Goal: Transaction & Acquisition: Purchase product/service

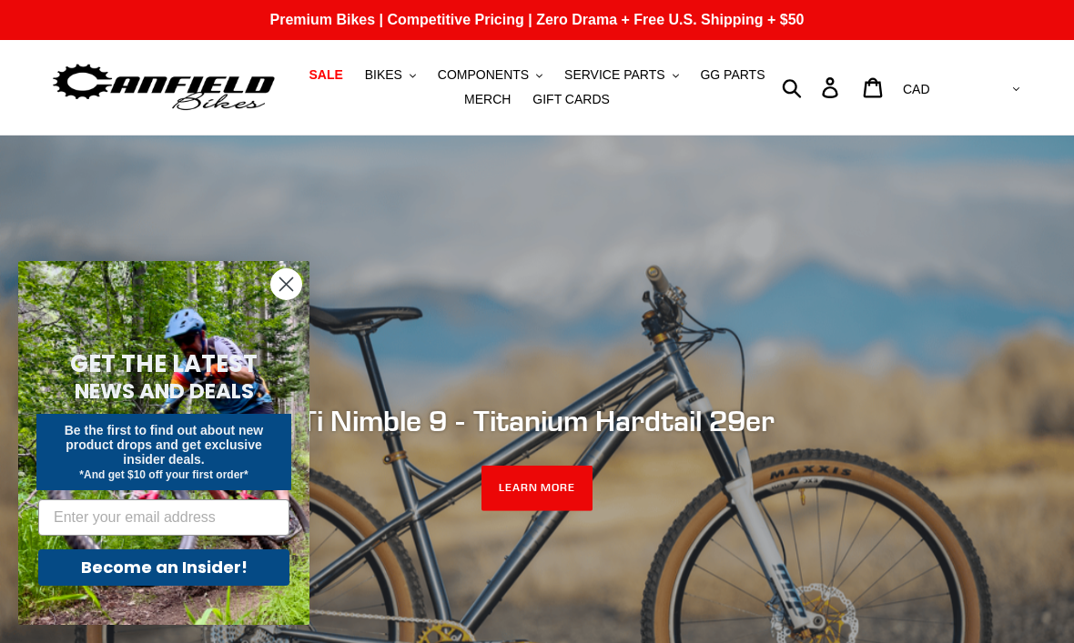
click at [327, 68] on span "SALE" at bounding box center [325, 74] width 34 height 15
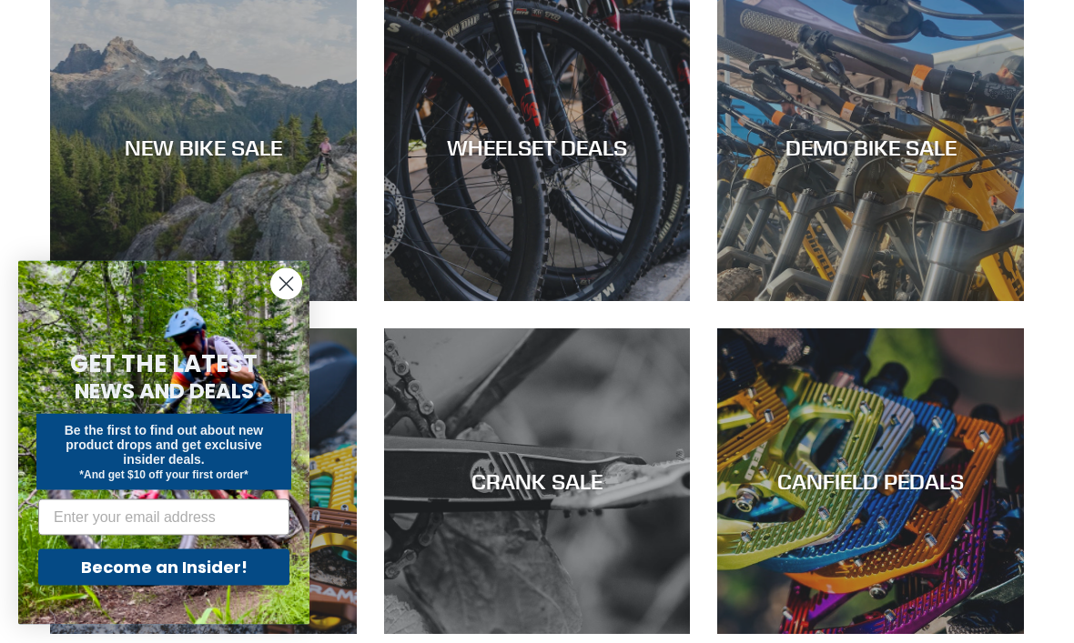
scroll to position [552, 0]
click at [850, 301] on div "DEMO BIKE SALE" at bounding box center [870, 301] width 307 height 0
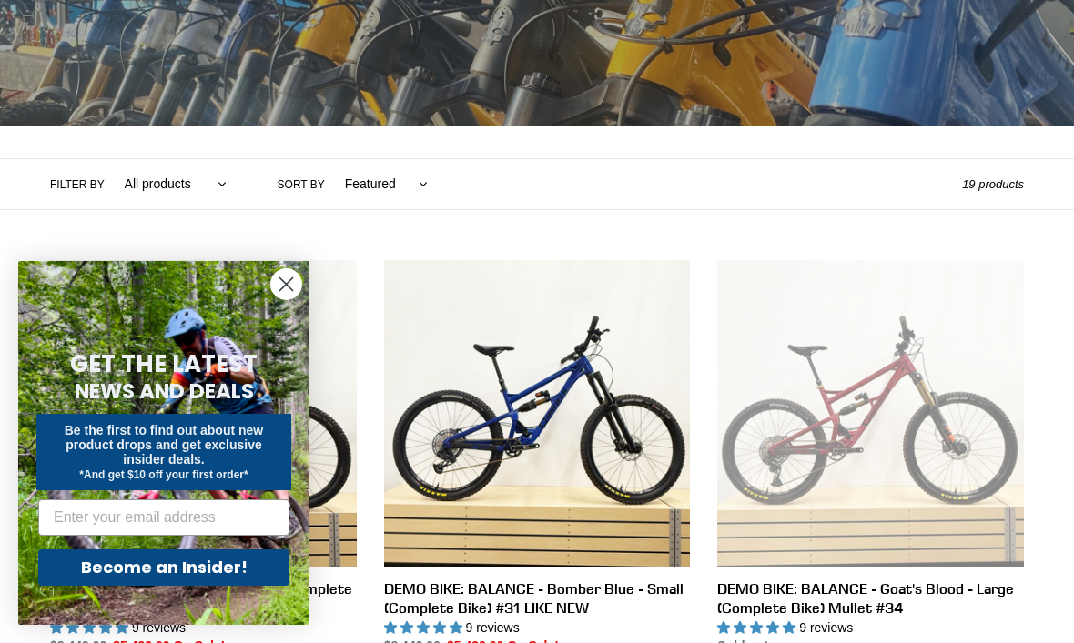
scroll to position [298, 0]
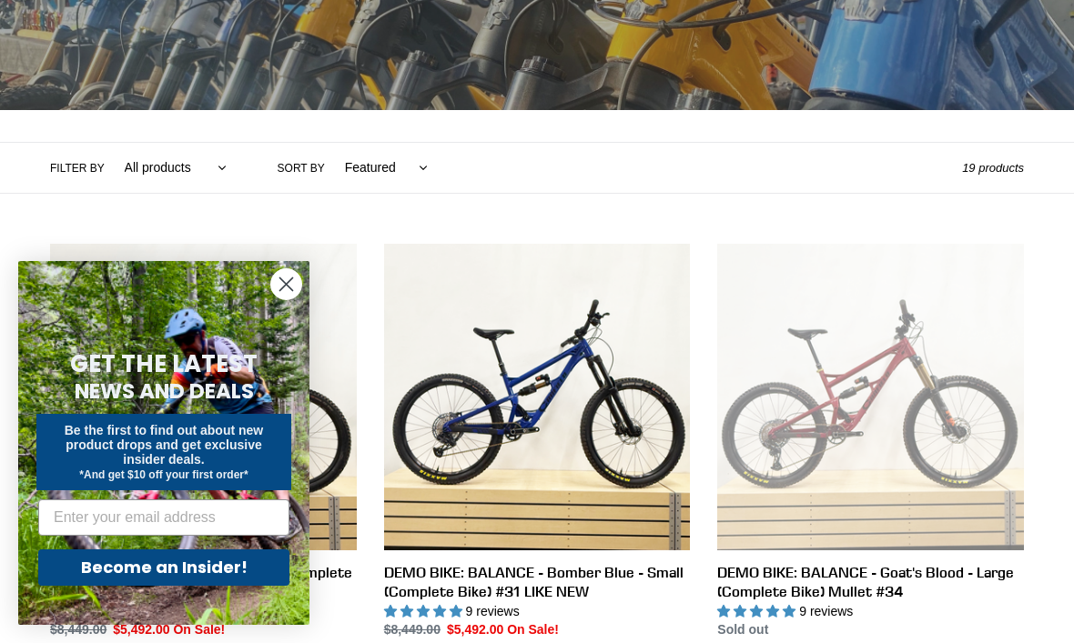
click at [288, 291] on icon "Close dialog" at bounding box center [286, 284] width 13 height 13
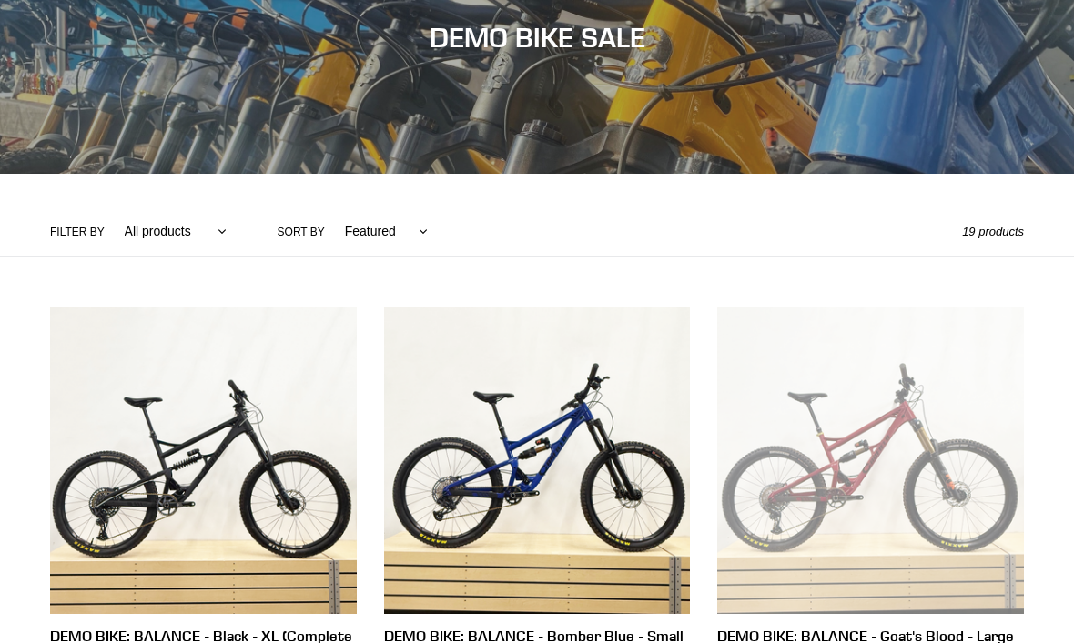
scroll to position [236, 0]
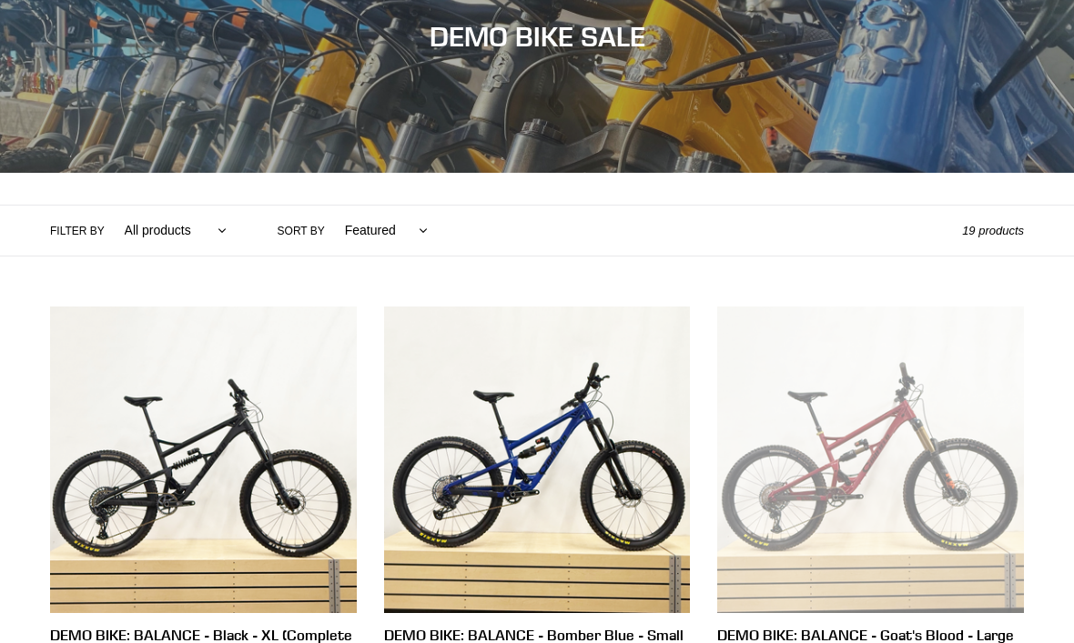
click at [389, 229] on select "Featured Best selling Alphabetically, A-Z Alphabetically, Z-A Price, low to hig…" at bounding box center [382, 231] width 106 height 50
select select "price-ascending"
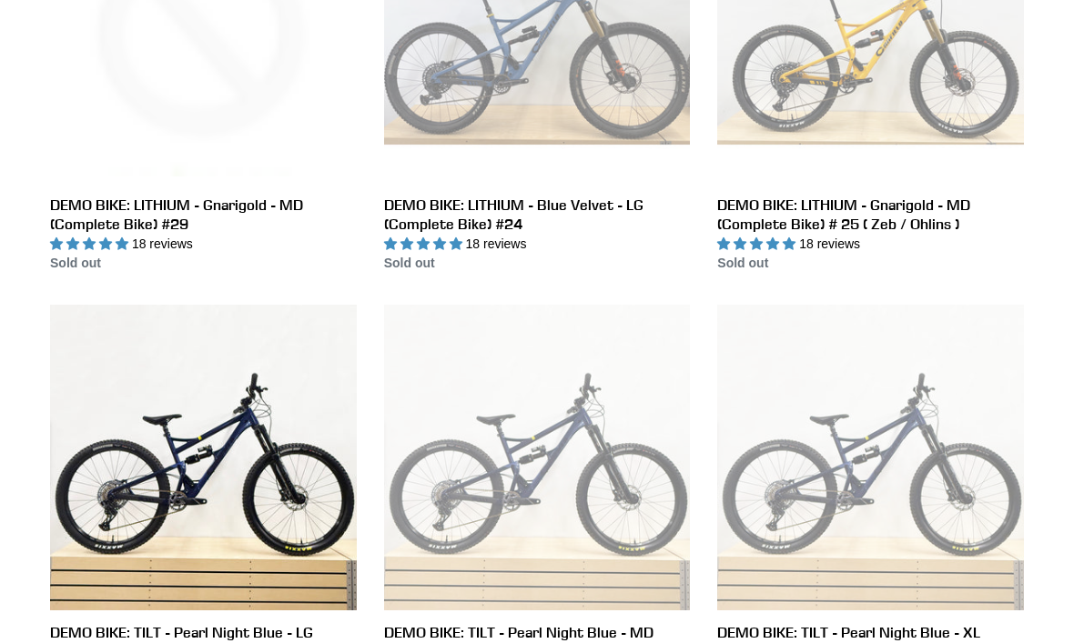
scroll to position [1591, 0]
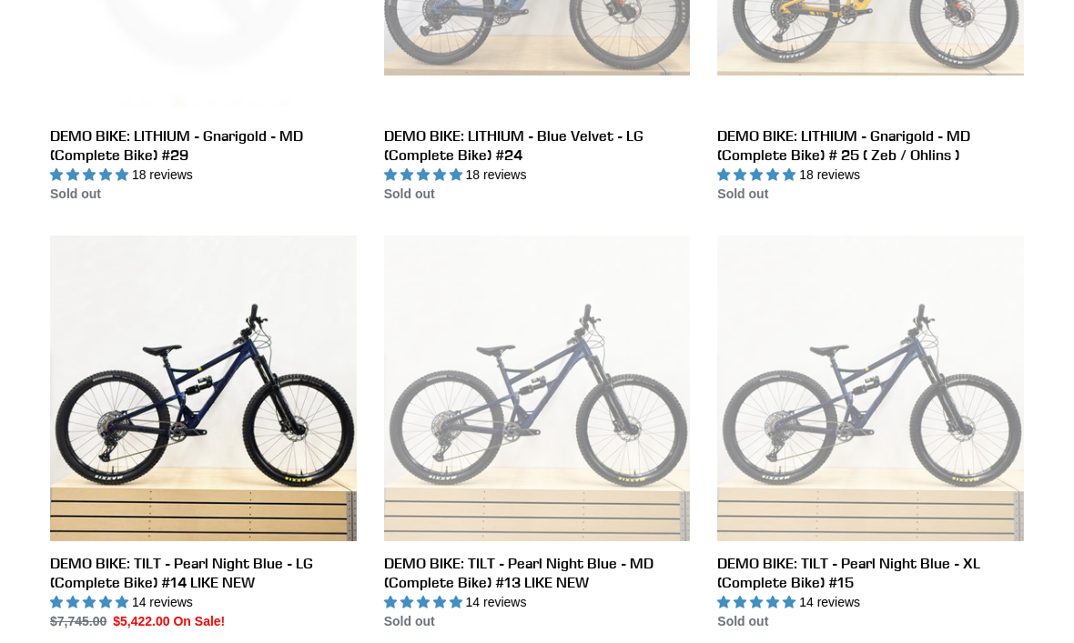
click at [212, 391] on link "DEMO BIKE: TILT - Pearl Night Blue - LG (Complete Bike) #14 LIKE NEW" at bounding box center [203, 434] width 307 height 396
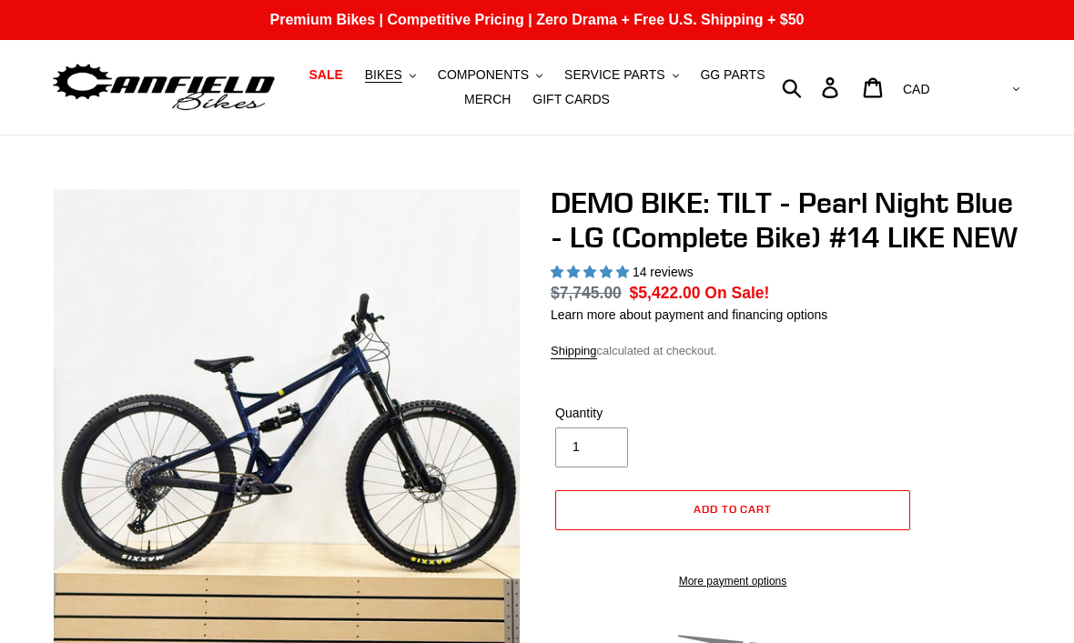
select select "highest-rating"
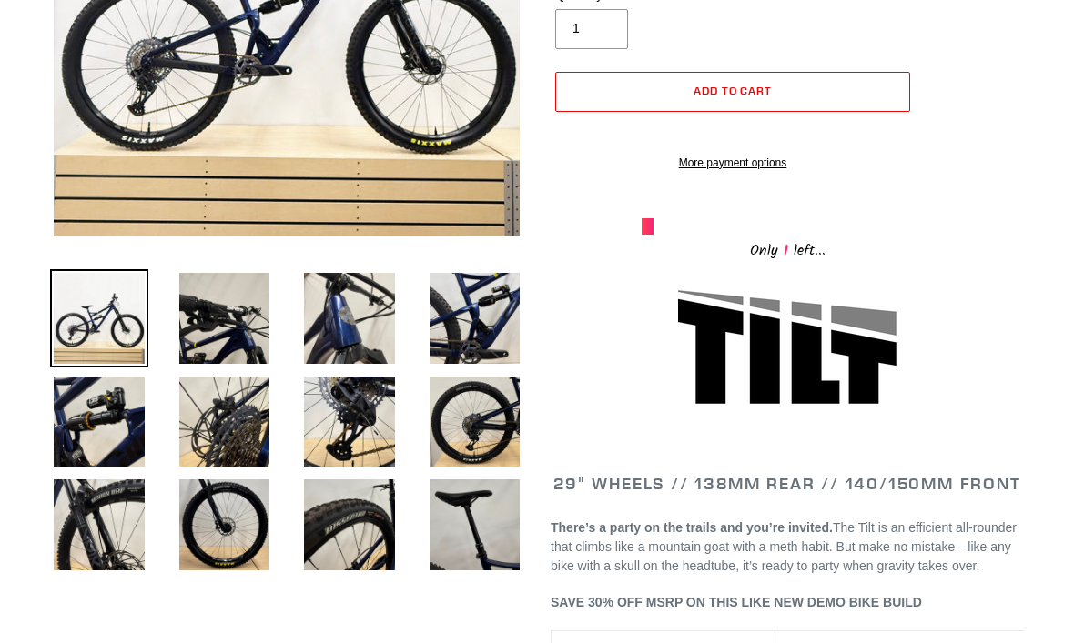
scroll to position [419, 0]
click at [222, 315] on img at bounding box center [225, 318] width 98 height 98
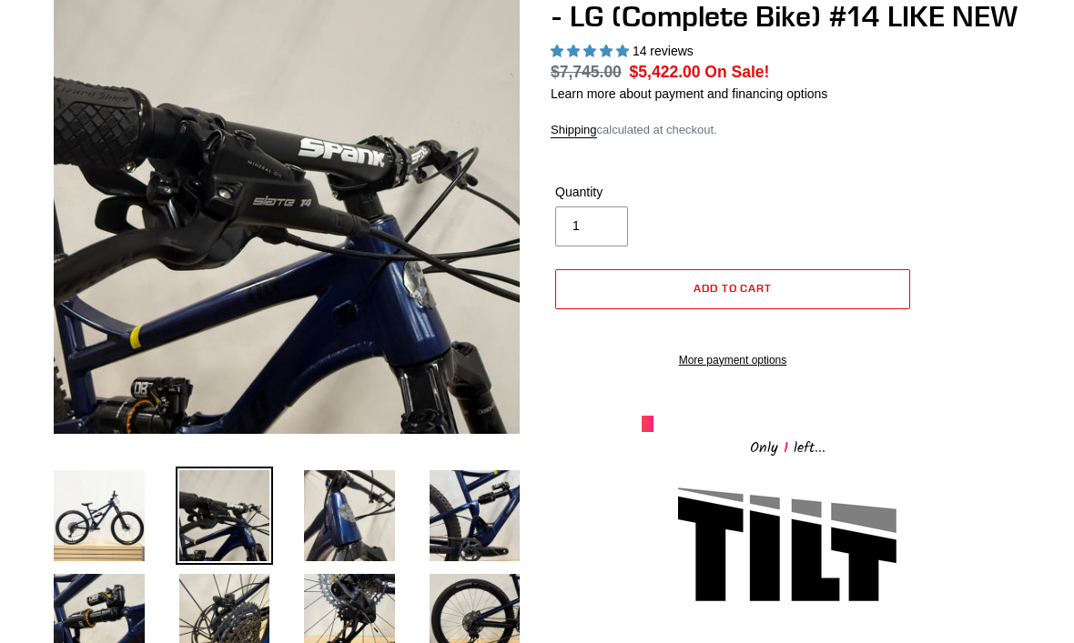
scroll to position [221, 0]
click at [356, 511] on img at bounding box center [349, 516] width 98 height 98
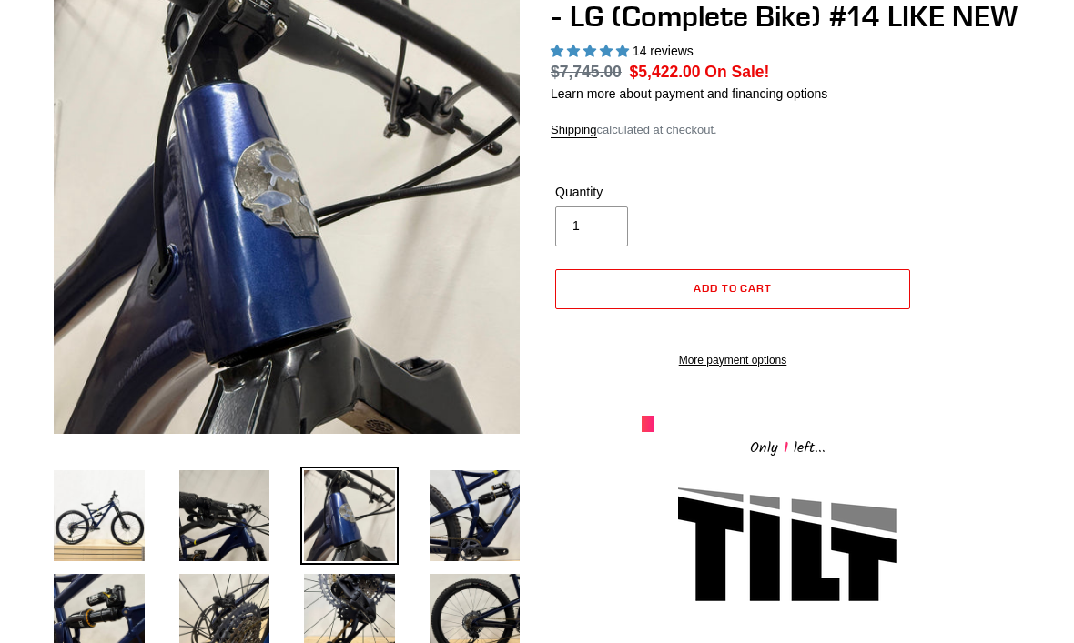
click at [466, 498] on img at bounding box center [475, 516] width 98 height 98
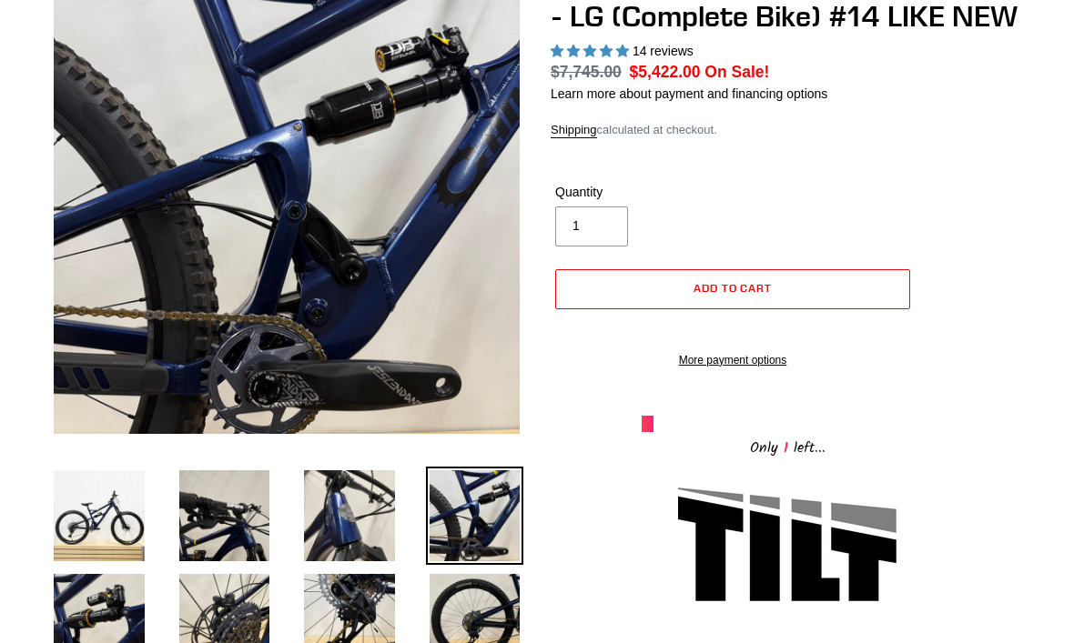
click at [466, 600] on img at bounding box center [475, 620] width 98 height 98
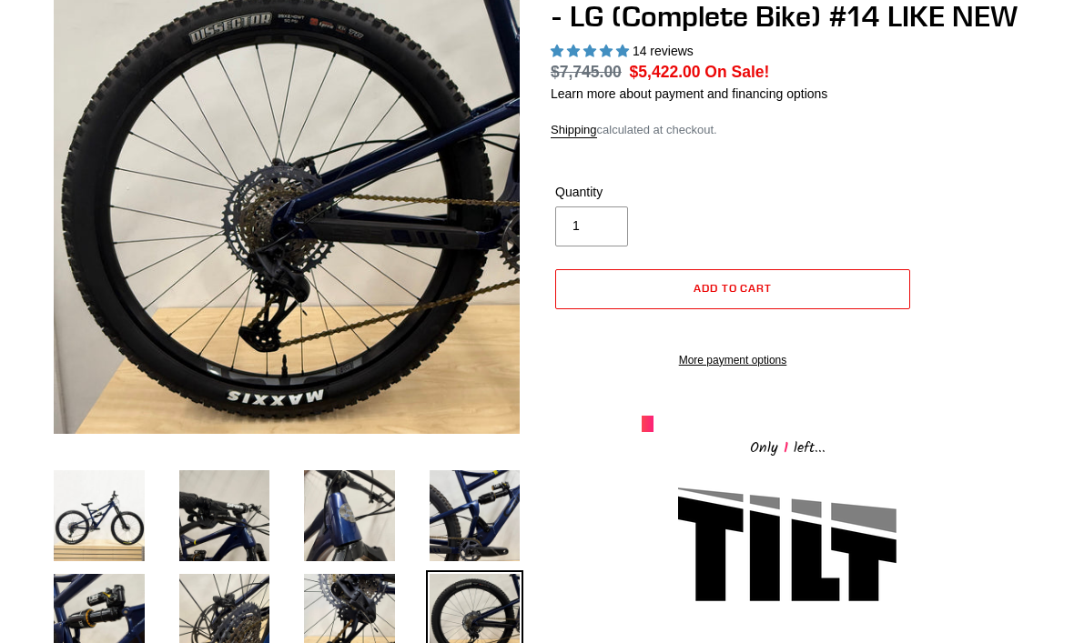
click at [359, 621] on img at bounding box center [349, 620] width 98 height 98
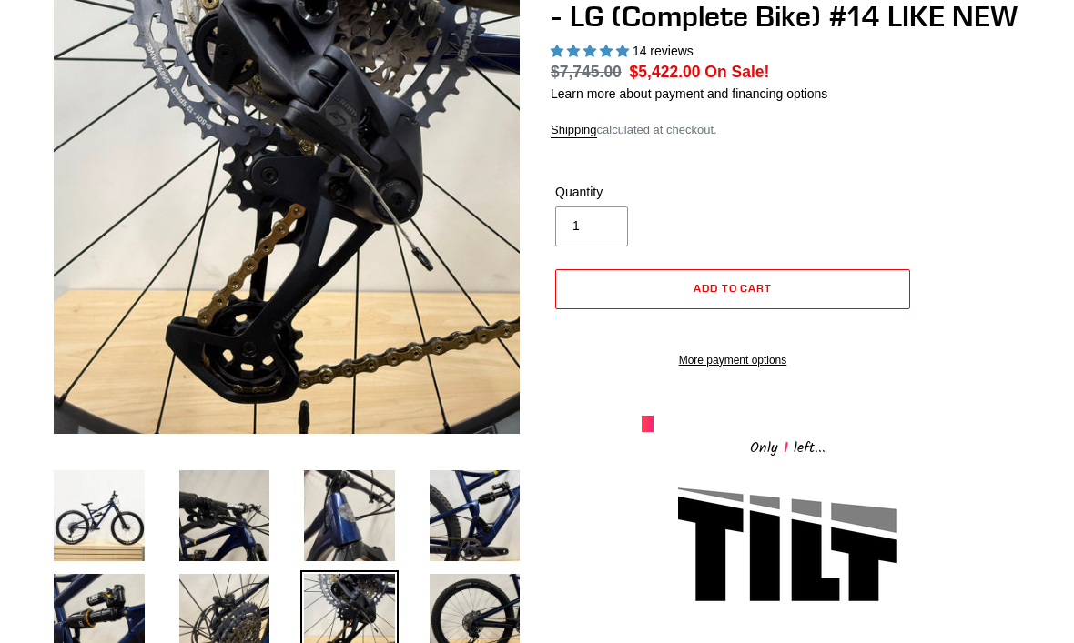
click at [241, 602] on img at bounding box center [225, 620] width 98 height 98
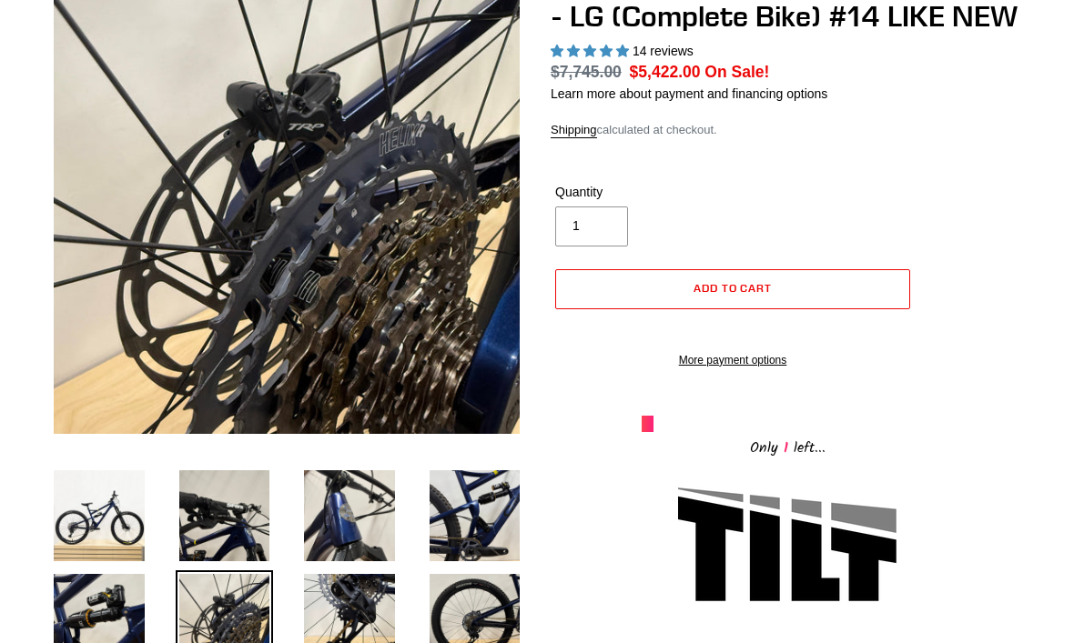
click at [114, 593] on img at bounding box center [99, 620] width 98 height 98
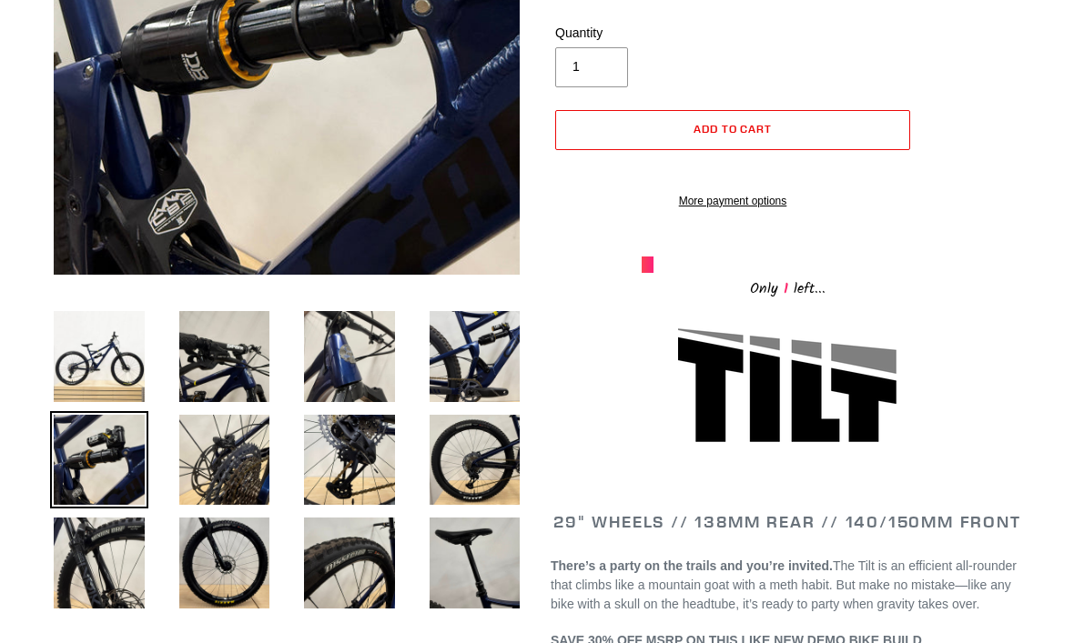
click at [87, 581] on img at bounding box center [99, 563] width 98 height 98
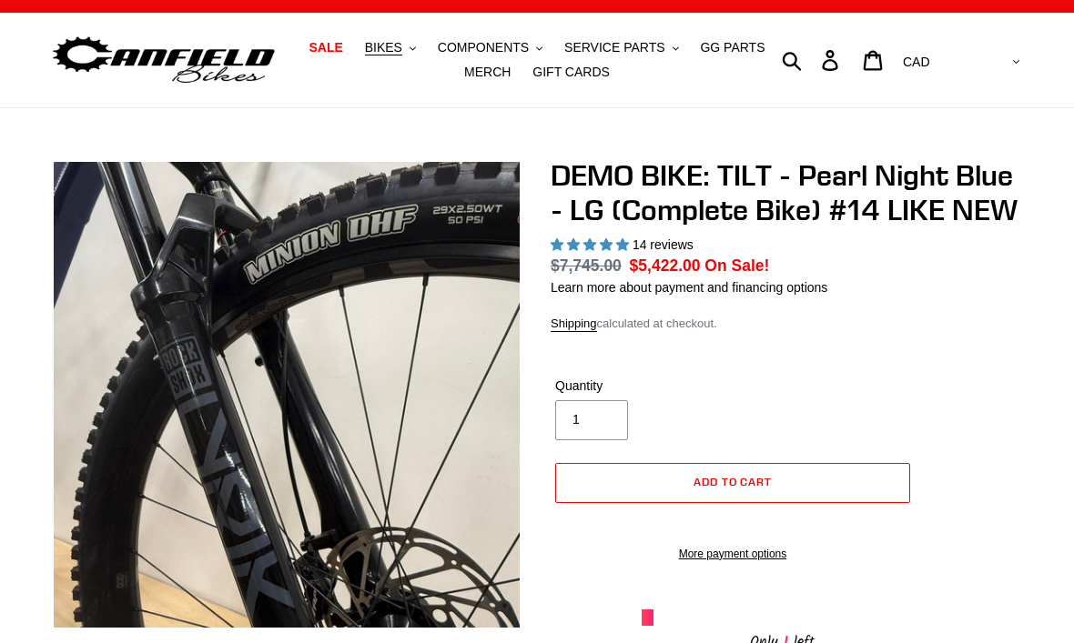
scroll to position [0, 0]
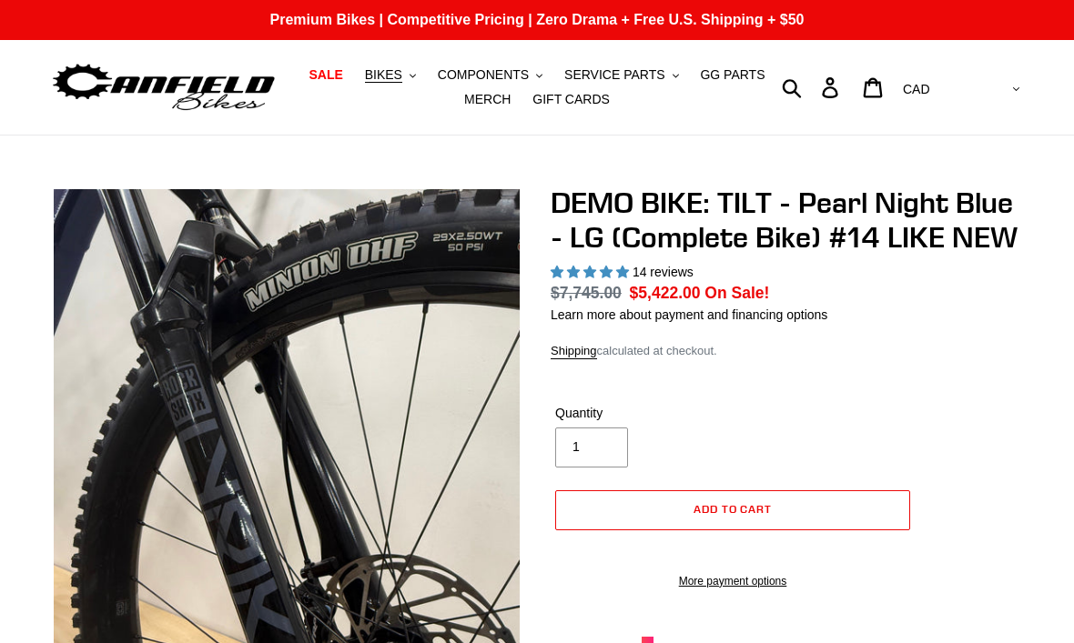
click at [394, 83] on span "BIKES" at bounding box center [383, 74] width 37 height 15
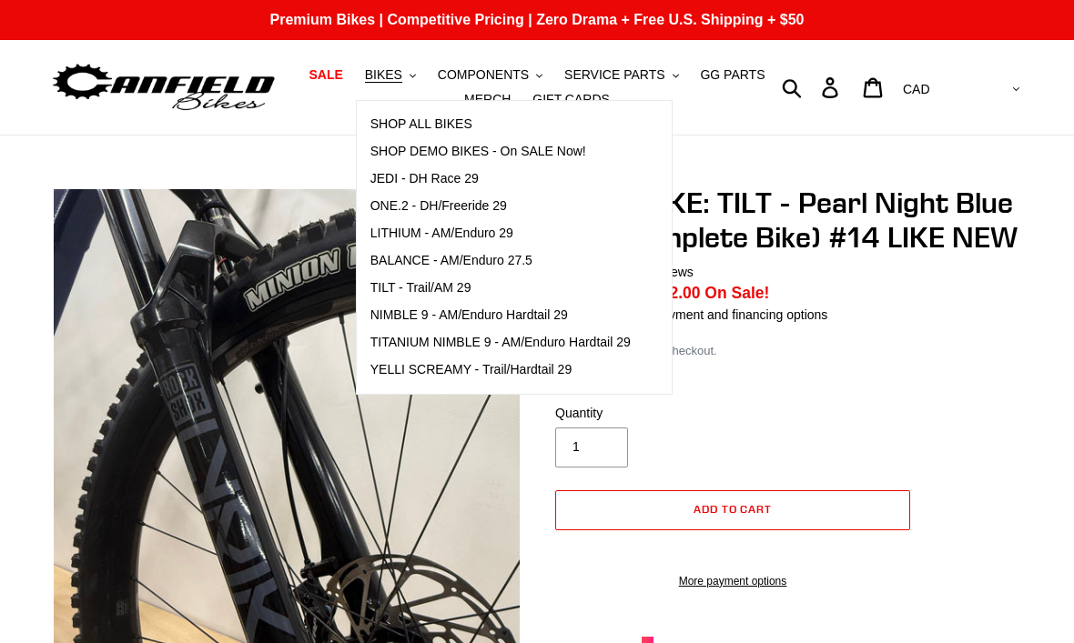
click at [460, 123] on span "SHOP ALL BIKES" at bounding box center [421, 123] width 102 height 15
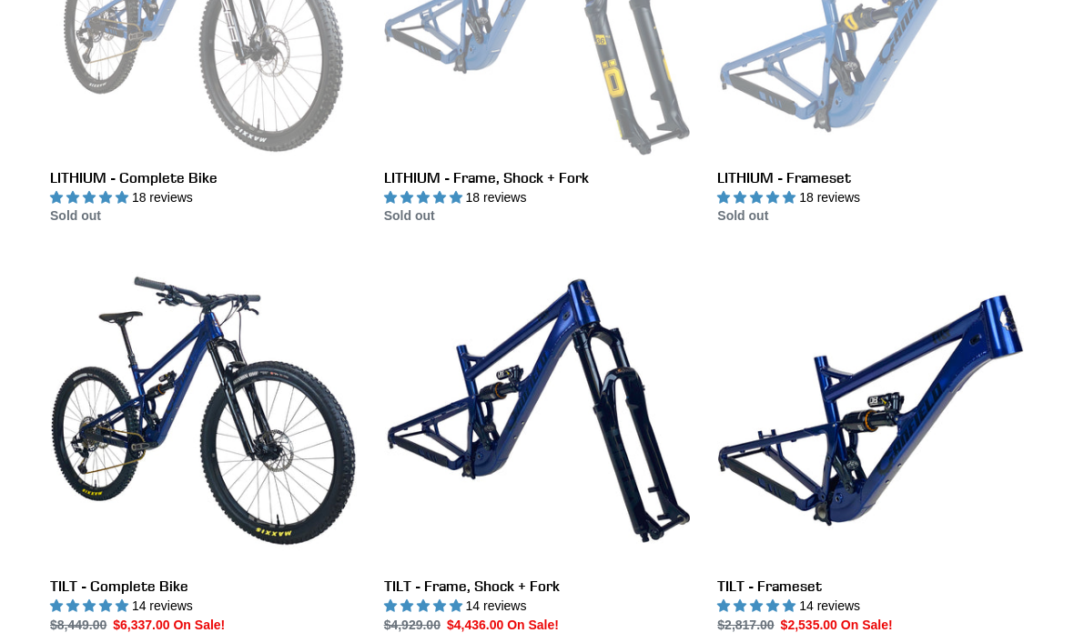
scroll to position [693, 0]
